Goal: Register for event/course

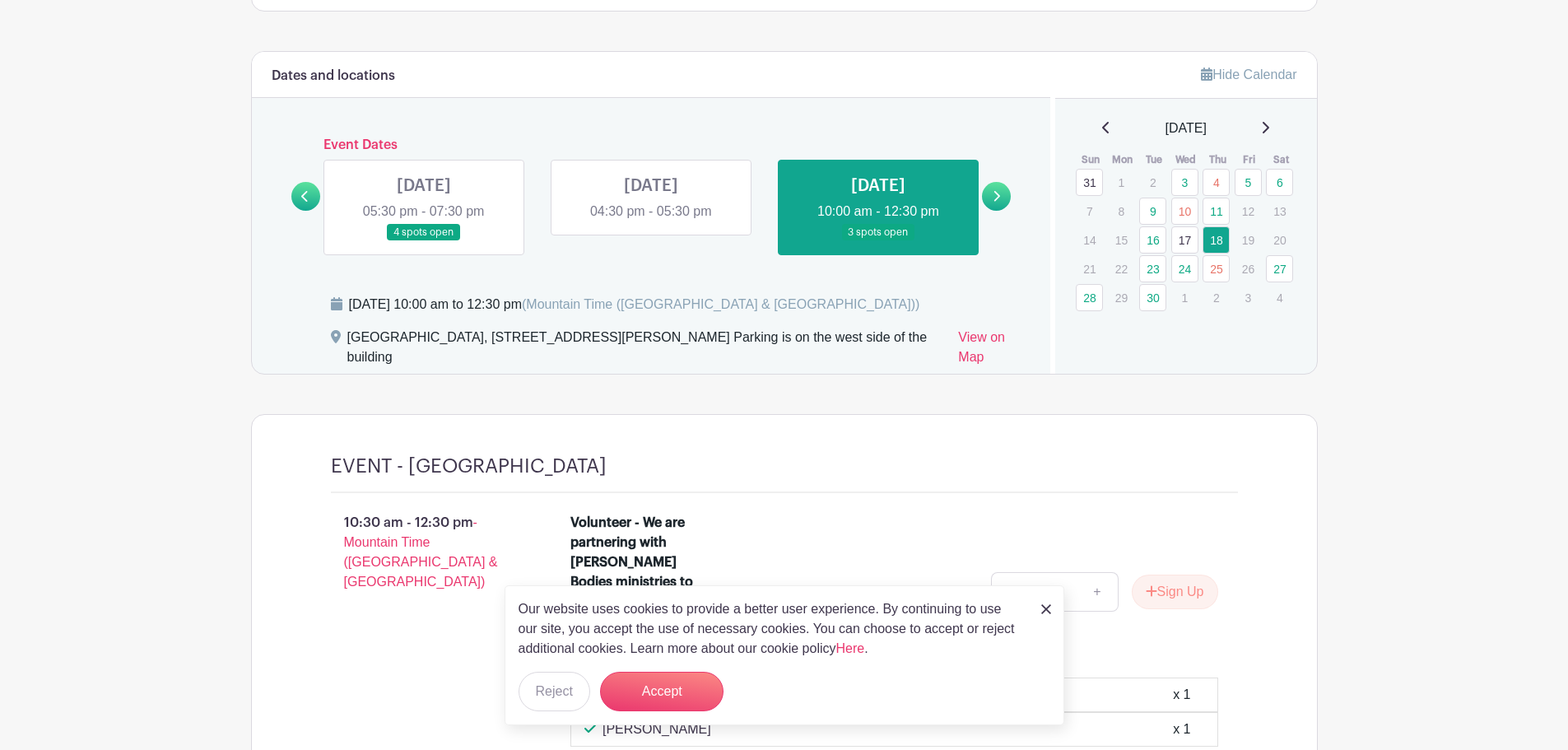
scroll to position [988, 0]
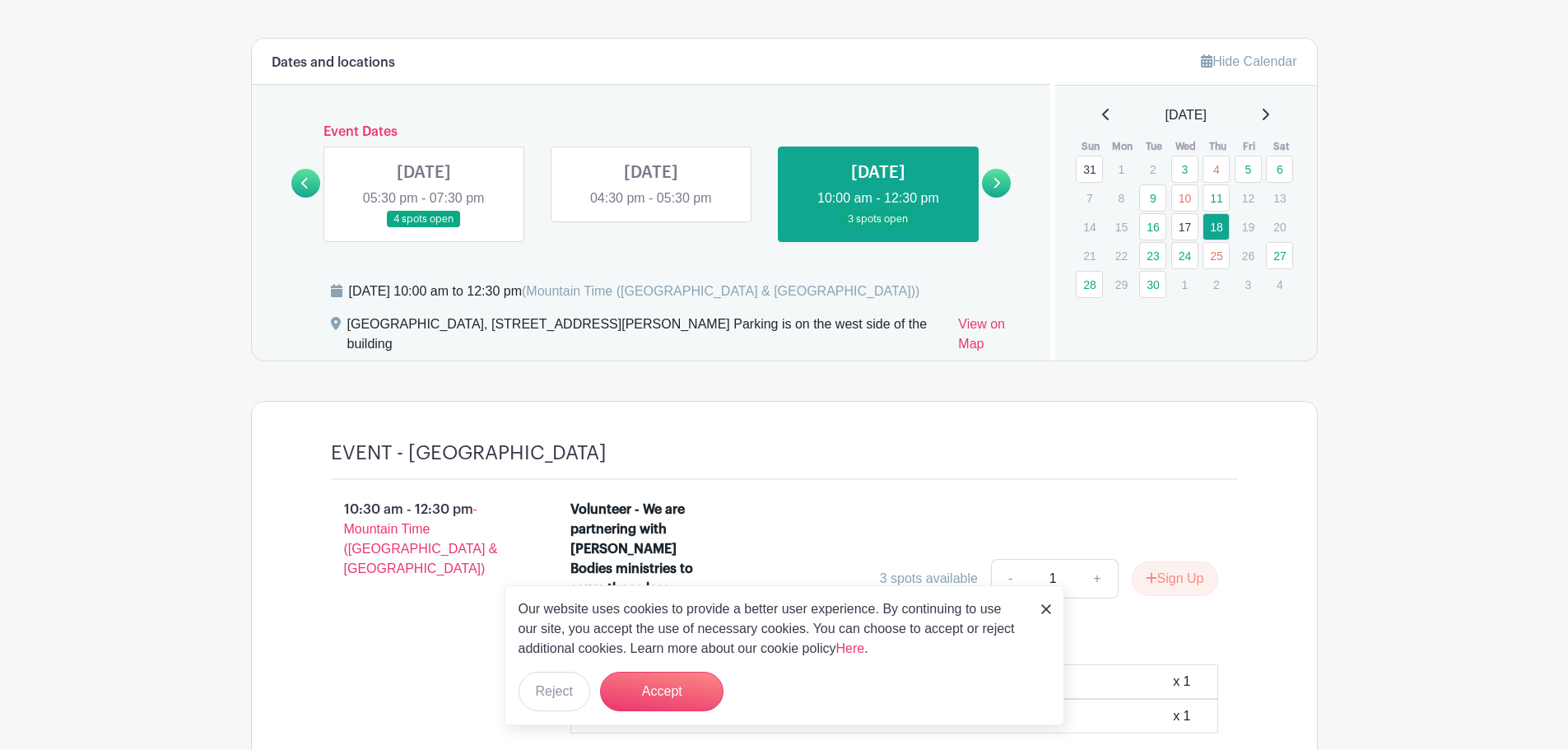
click at [879, 228] on link at bounding box center [879, 228] width 0 height 0
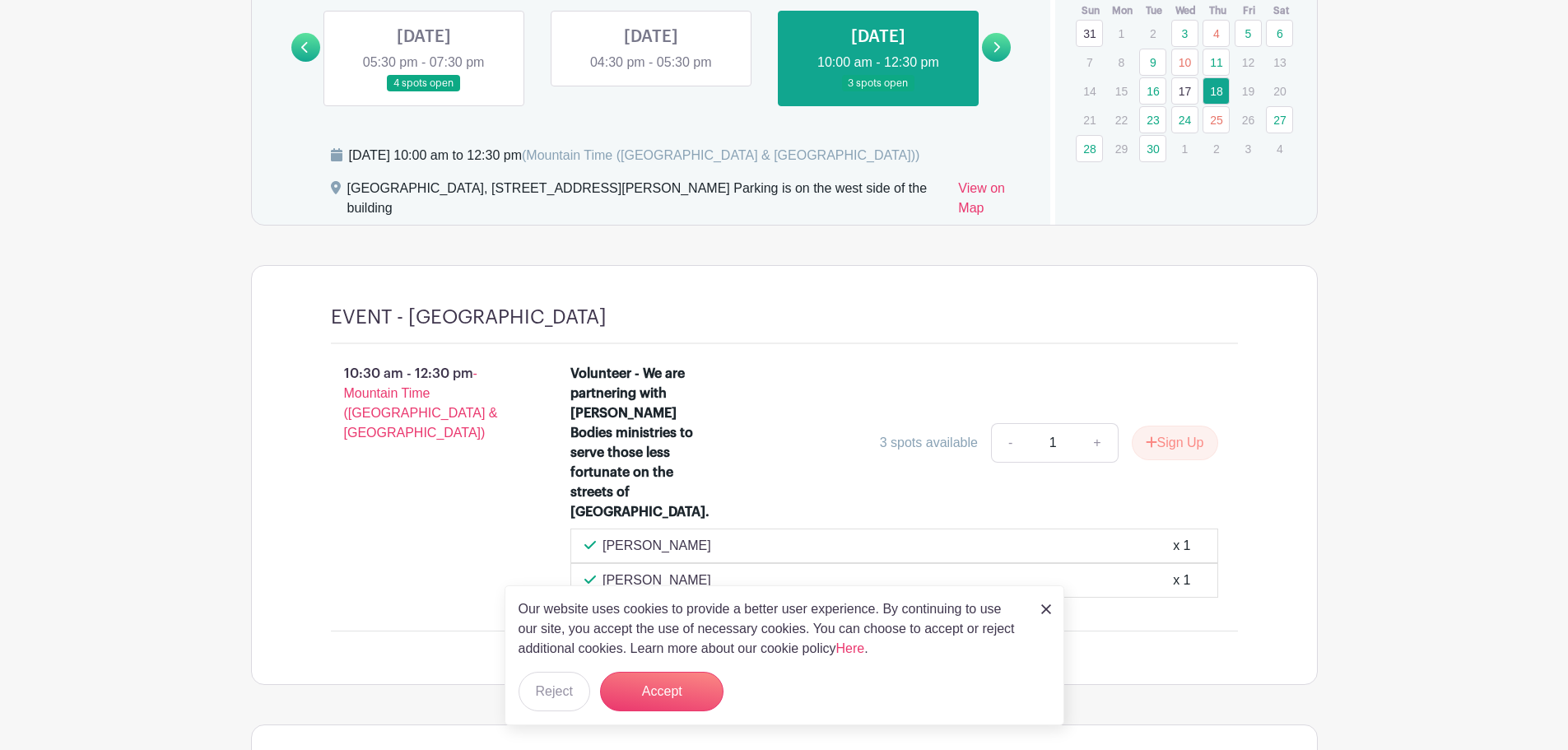
scroll to position [1152, 0]
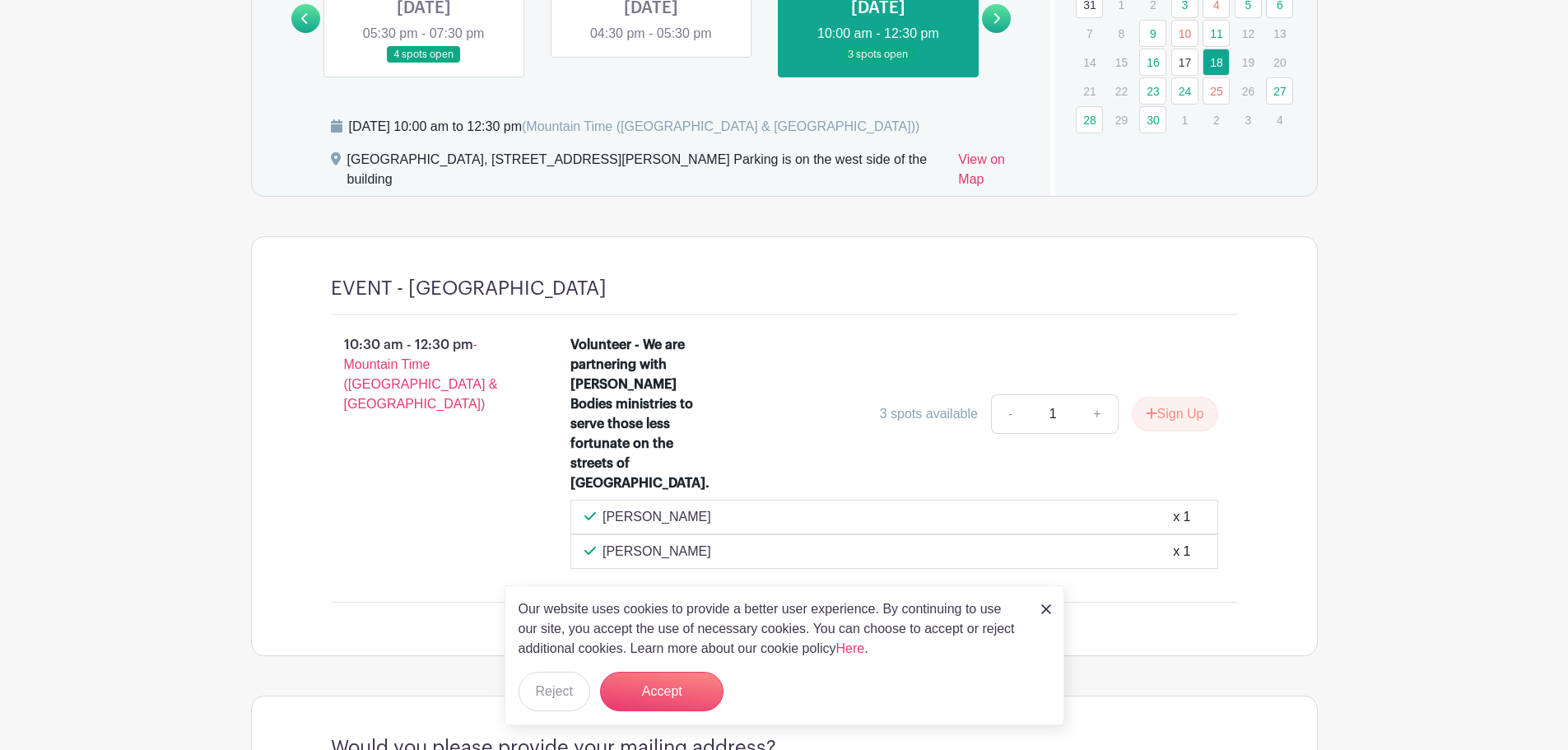
click at [1049, 609] on img at bounding box center [1046, 609] width 10 height 10
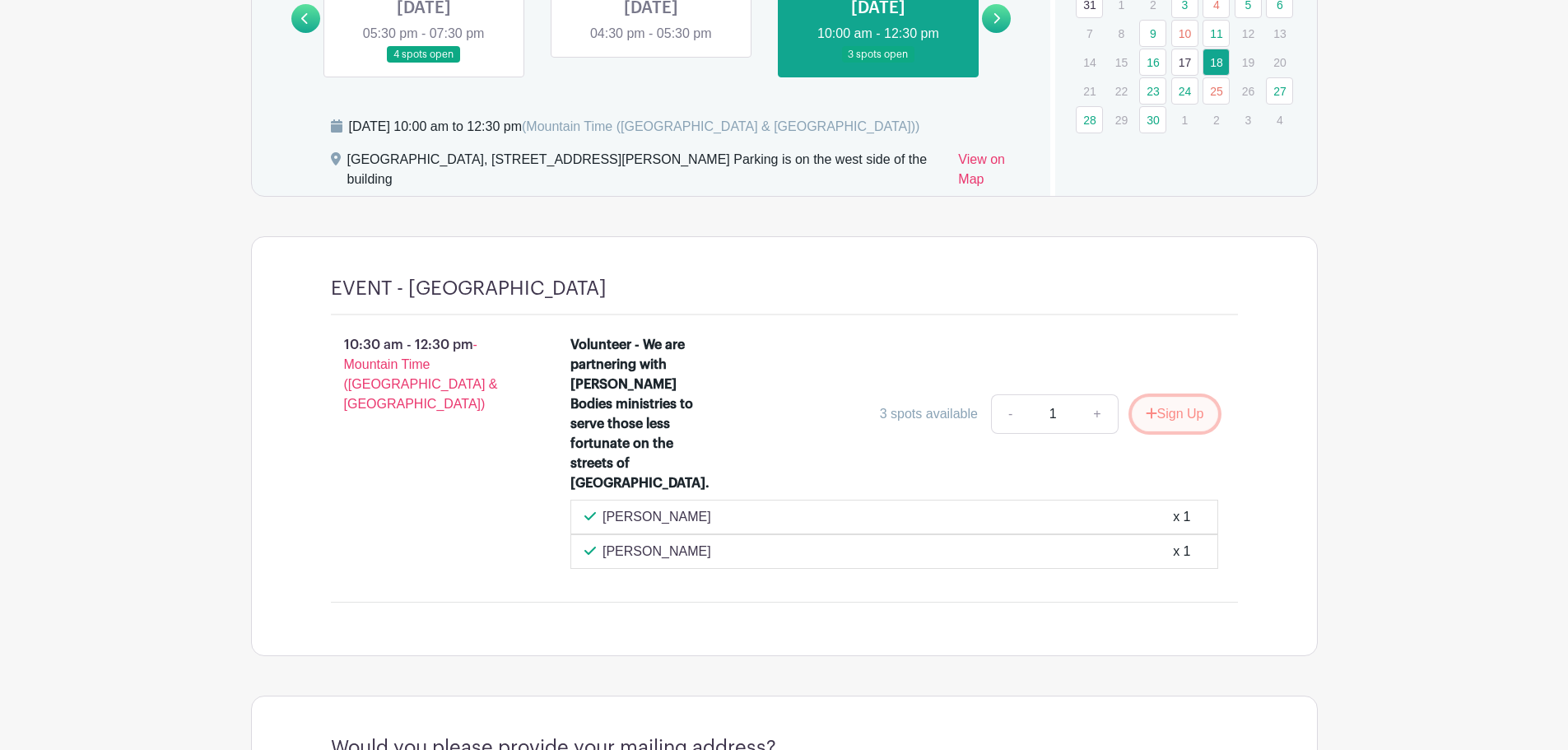
click at [1167, 397] on button "Sign Up" at bounding box center [1175, 414] width 87 height 35
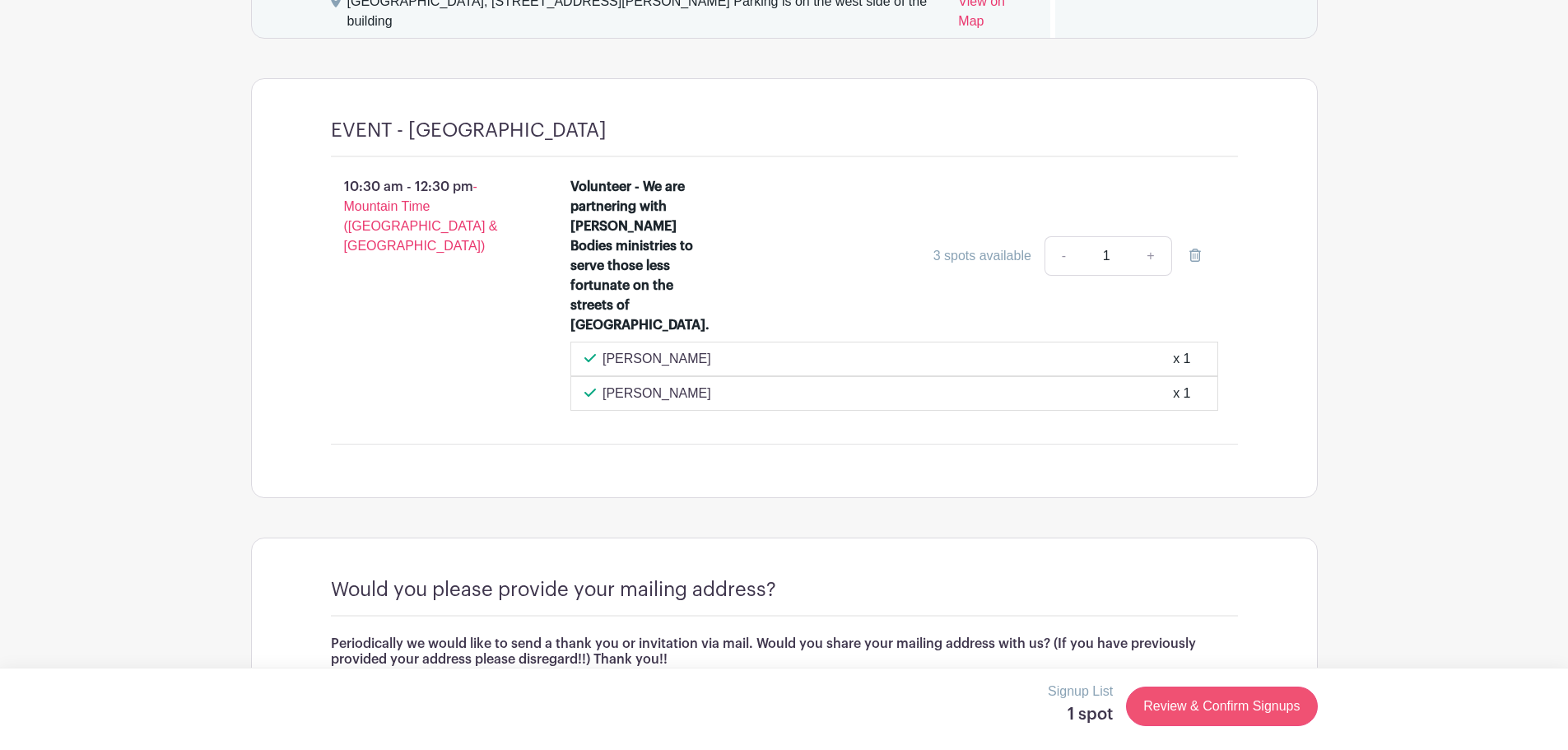
scroll to position [1404, 0]
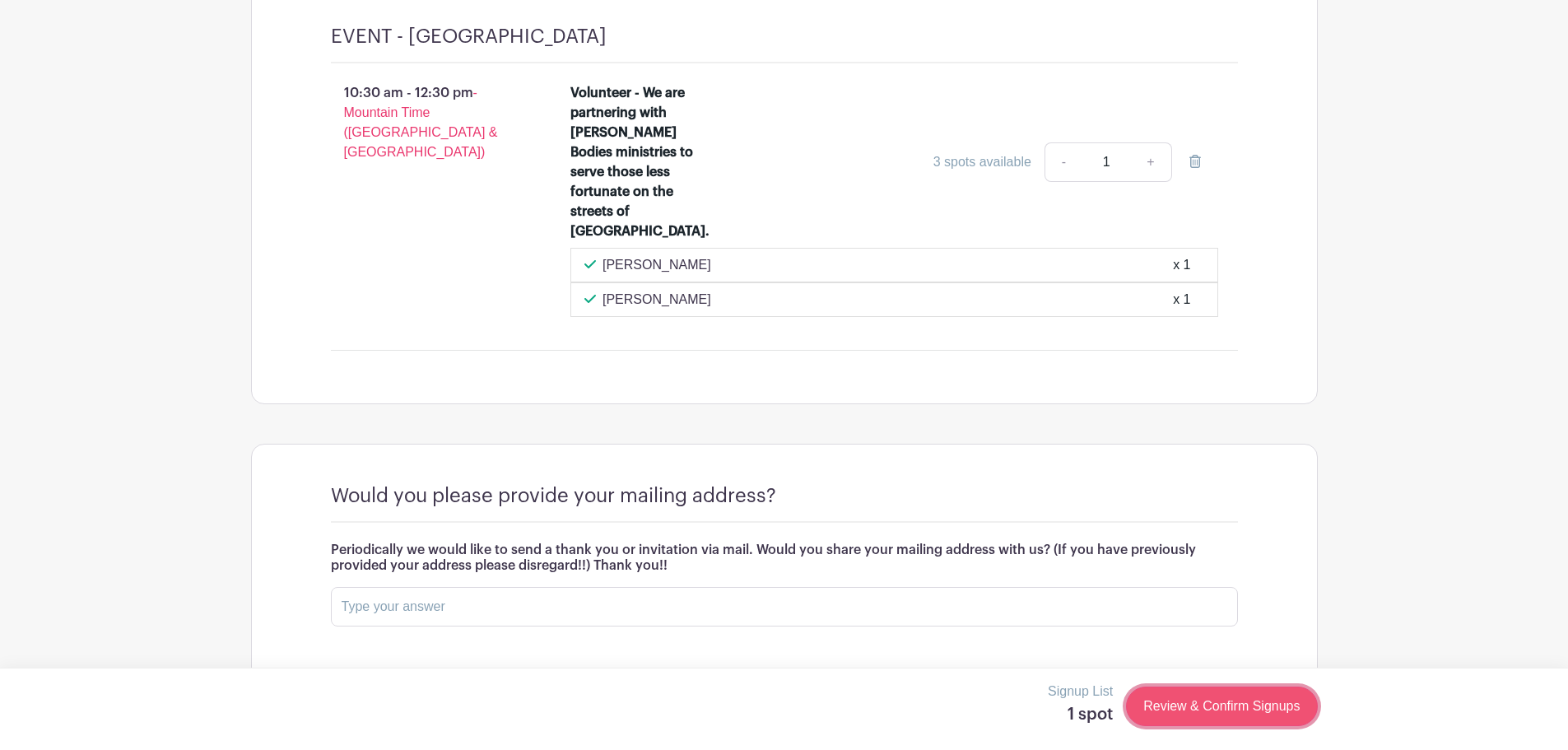
click at [1260, 716] on link "Review & Confirm Signups" at bounding box center [1222, 706] width 191 height 39
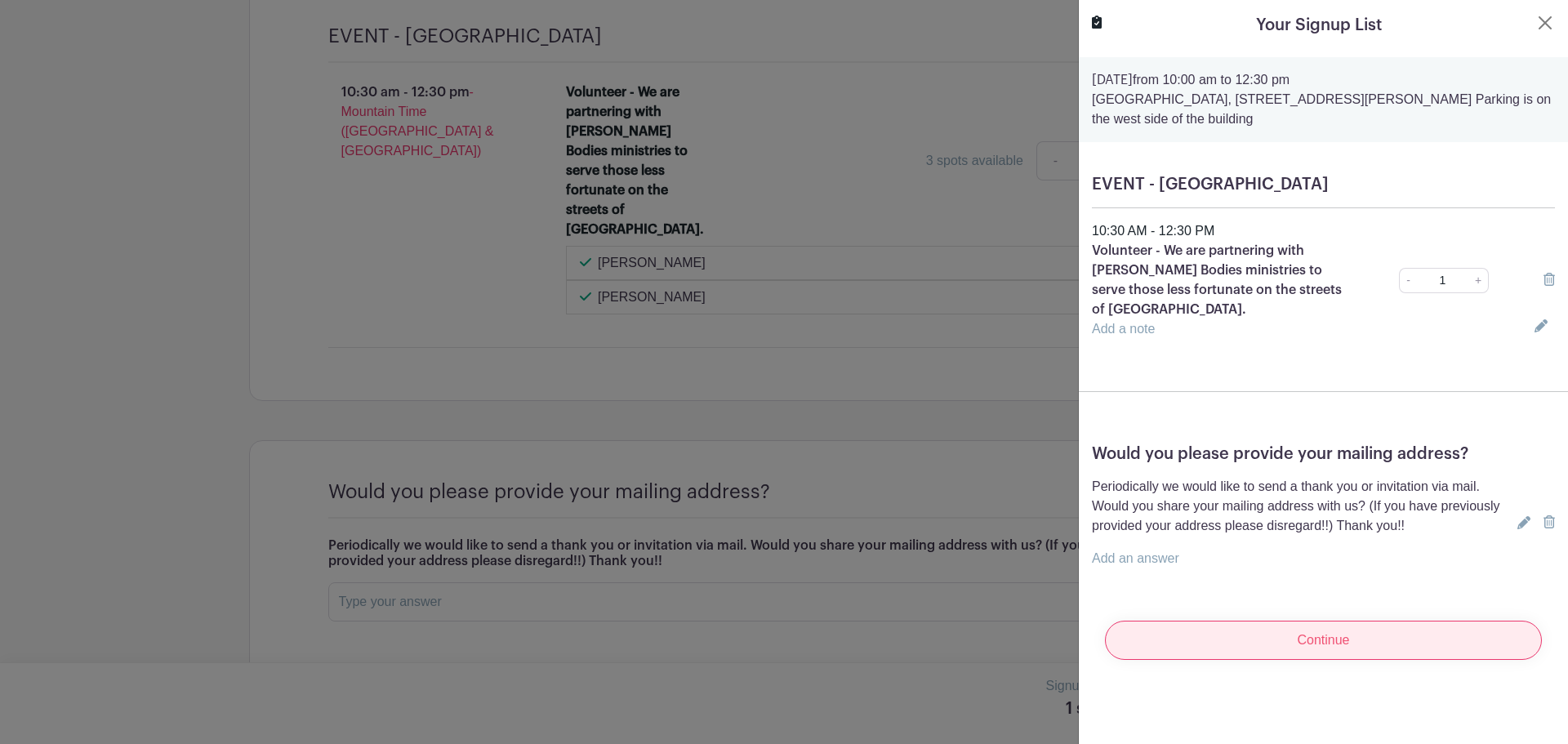
click at [1345, 625] on input "Continue" at bounding box center [1323, 640] width 437 height 39
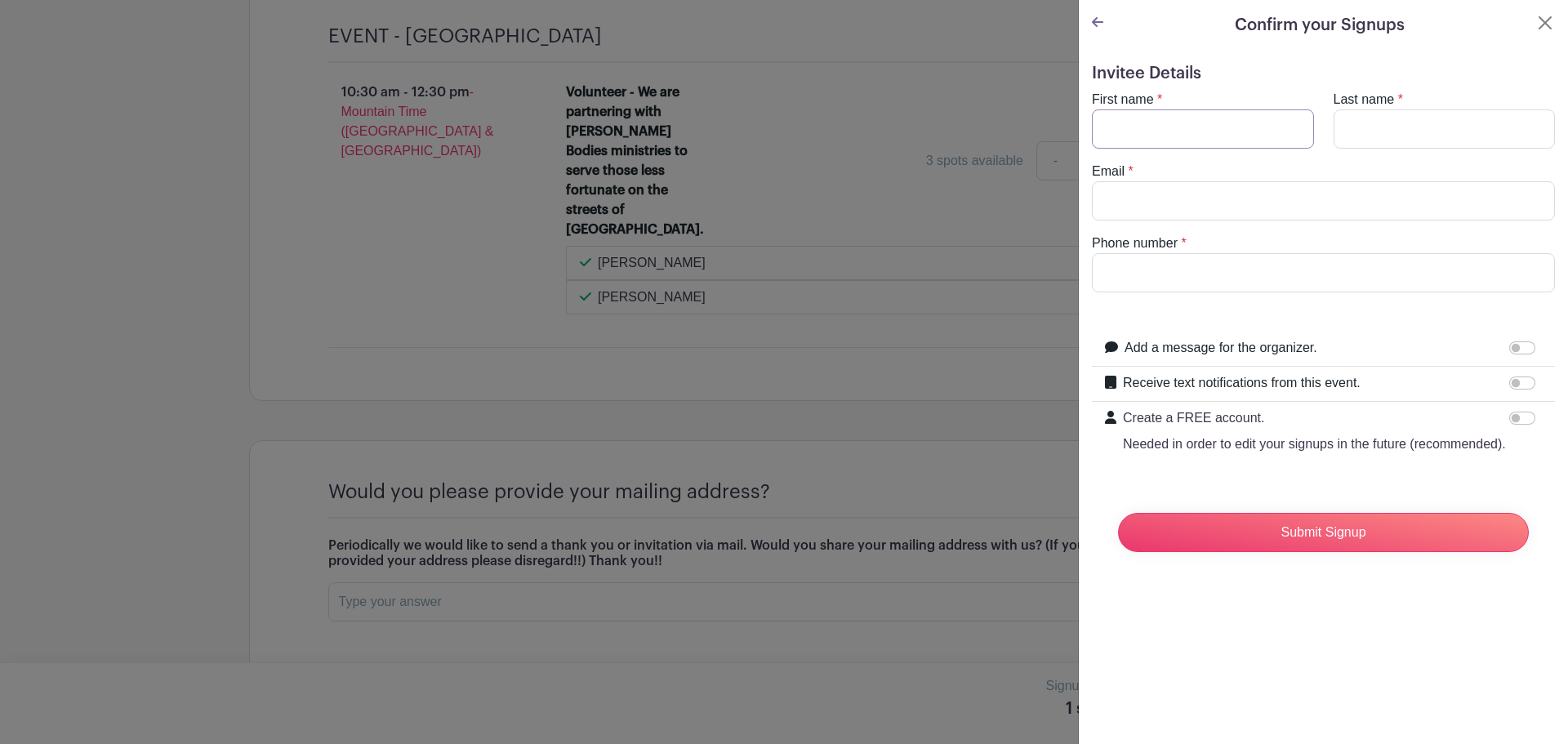
click at [1148, 115] on input "First name" at bounding box center [1203, 129] width 222 height 39
type input "Austin"
type input "[PERSON_NAME]"
type input "[EMAIL_ADDRESS][DOMAIN_NAME]"
click at [1151, 276] on input "Phone number" at bounding box center [1323, 272] width 463 height 39
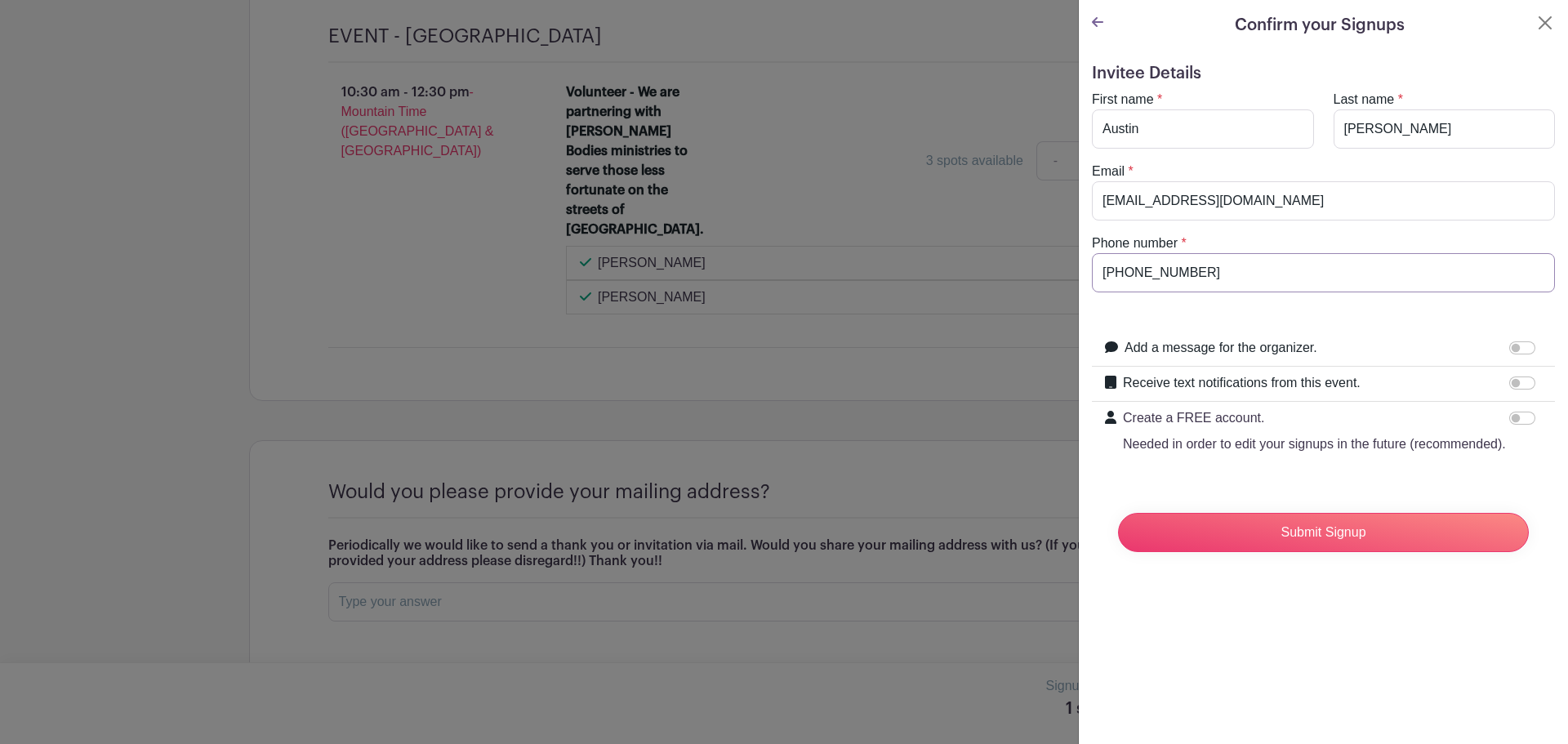
type input "[PHONE_NUMBER]"
click at [1180, 309] on form "Invitee Details First name * [PERSON_NAME] Last name * [PERSON_NAME] Email * [E…" at bounding box center [1323, 314] width 463 height 501
click at [1330, 552] on input "Submit Signup" at bounding box center [1323, 532] width 411 height 39
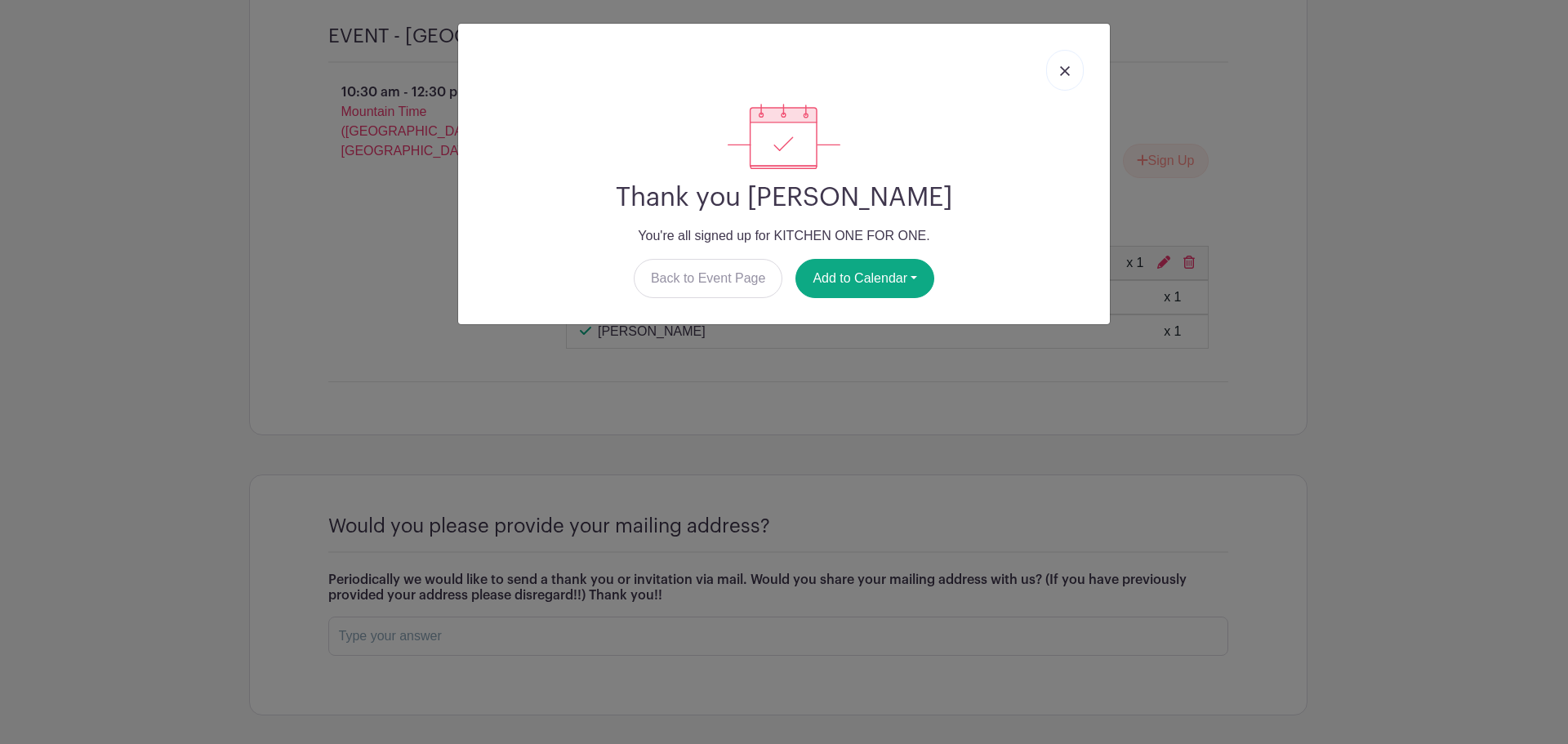
click at [1067, 74] on img at bounding box center [1064, 71] width 10 height 10
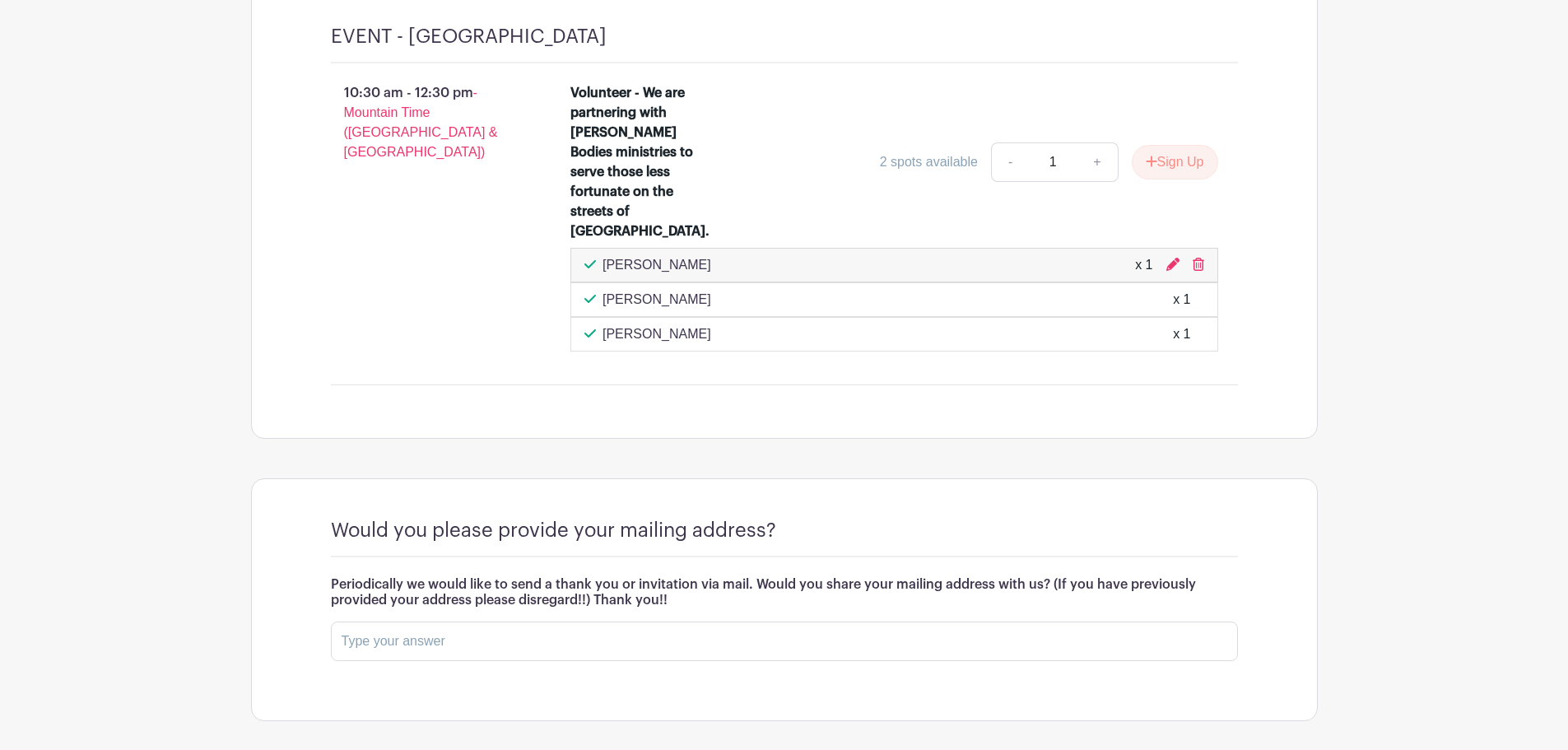
click at [1297, 283] on div "EVENT - [GEOGRAPHIC_DATA] 10:30 am - 12:30 pm - Mountain Time ([GEOGRAPHIC_DATA…" at bounding box center [784, 212] width 1066 height 454
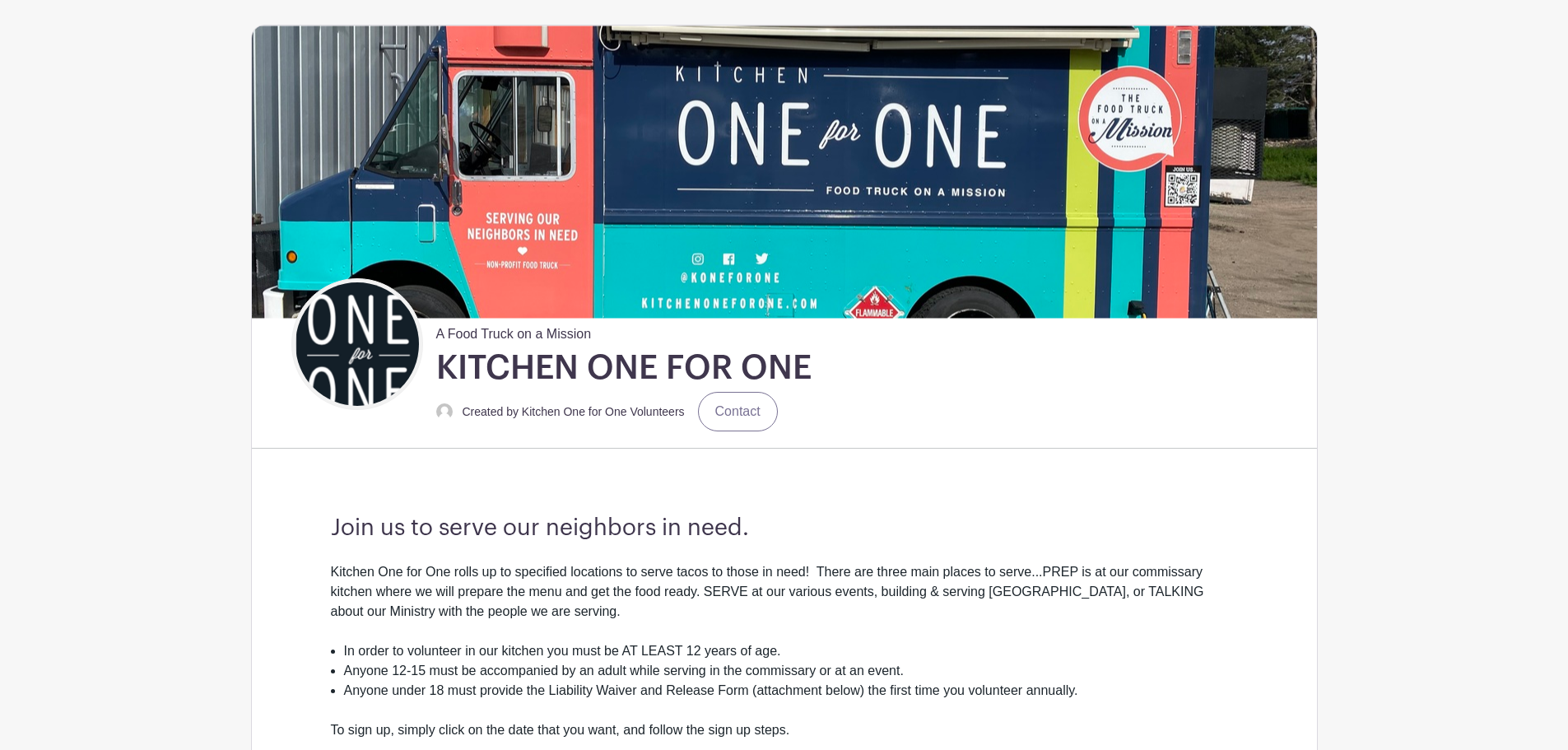
scroll to position [0, 0]
